Goal: Information Seeking & Learning: Learn about a topic

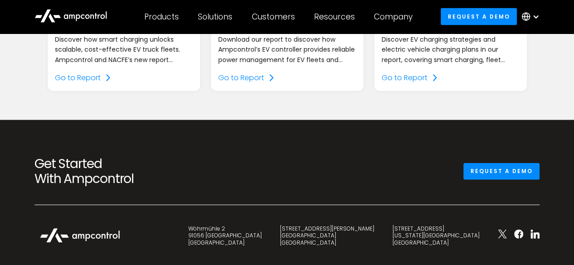
scroll to position [998, 0]
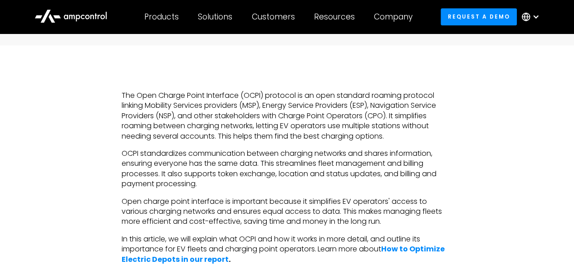
scroll to position [454, 0]
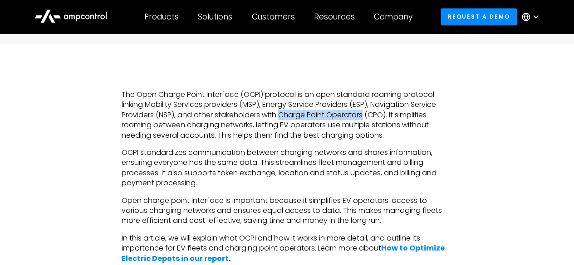
drag, startPoint x: 280, startPoint y: 114, endPoint x: 366, endPoint y: 112, distance: 85.4
click at [366, 112] on p "The Open Charge Point Interface (OCPI) protocol is an open standard roaming pro…" at bounding box center [287, 115] width 331 height 51
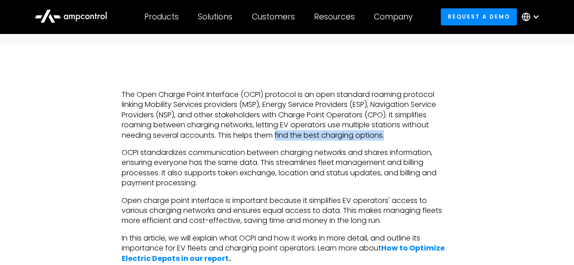
drag, startPoint x: 387, startPoint y: 134, endPoint x: 276, endPoint y: 137, distance: 110.3
click at [276, 137] on p "The Open Charge Point Interface (OCPI) protocol is an open standard roaming pro…" at bounding box center [287, 115] width 331 height 51
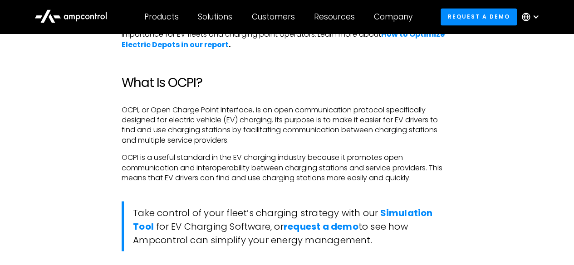
scroll to position [681, 0]
